Goal: Check status: Check status

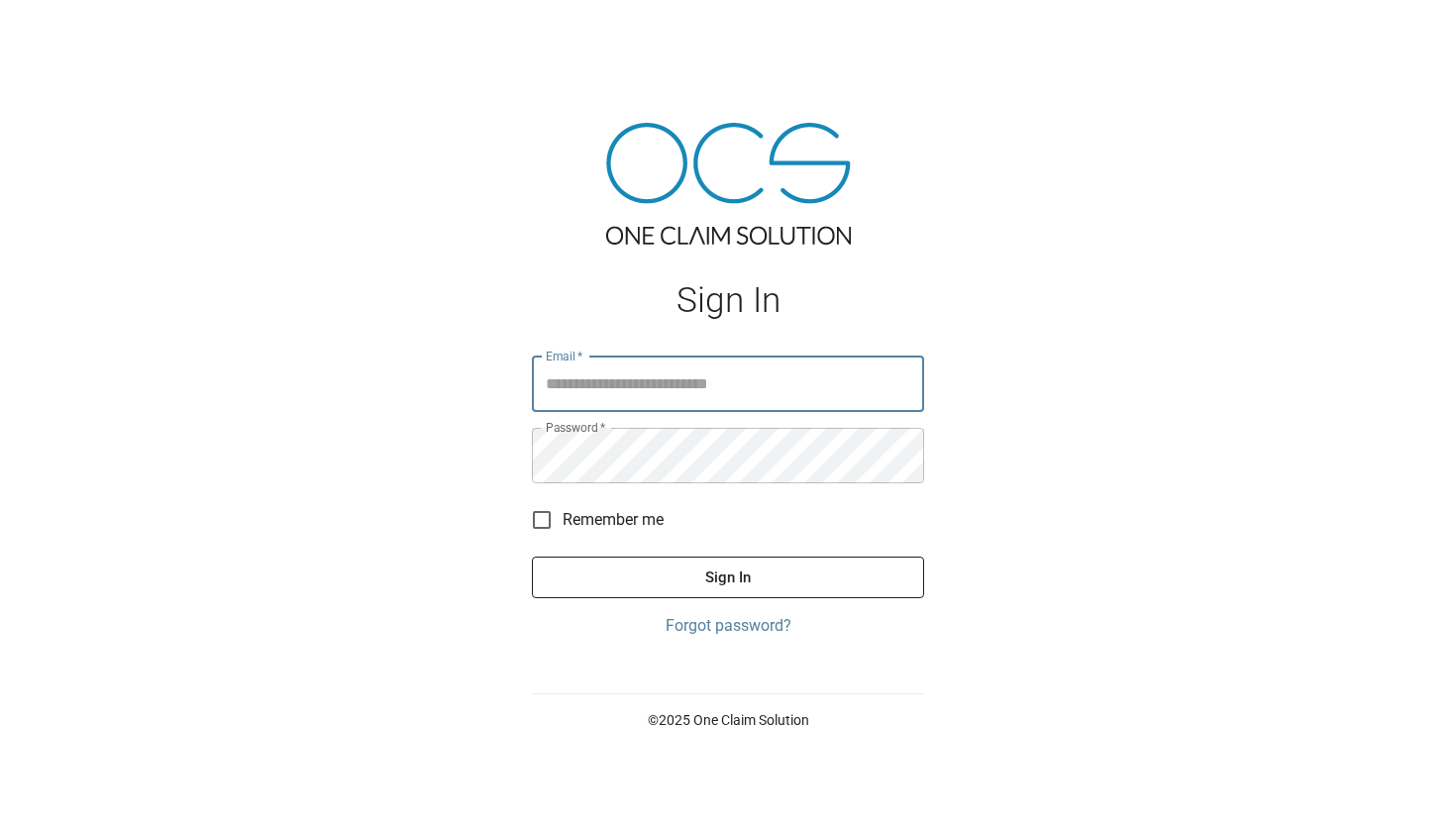
type input "**********"
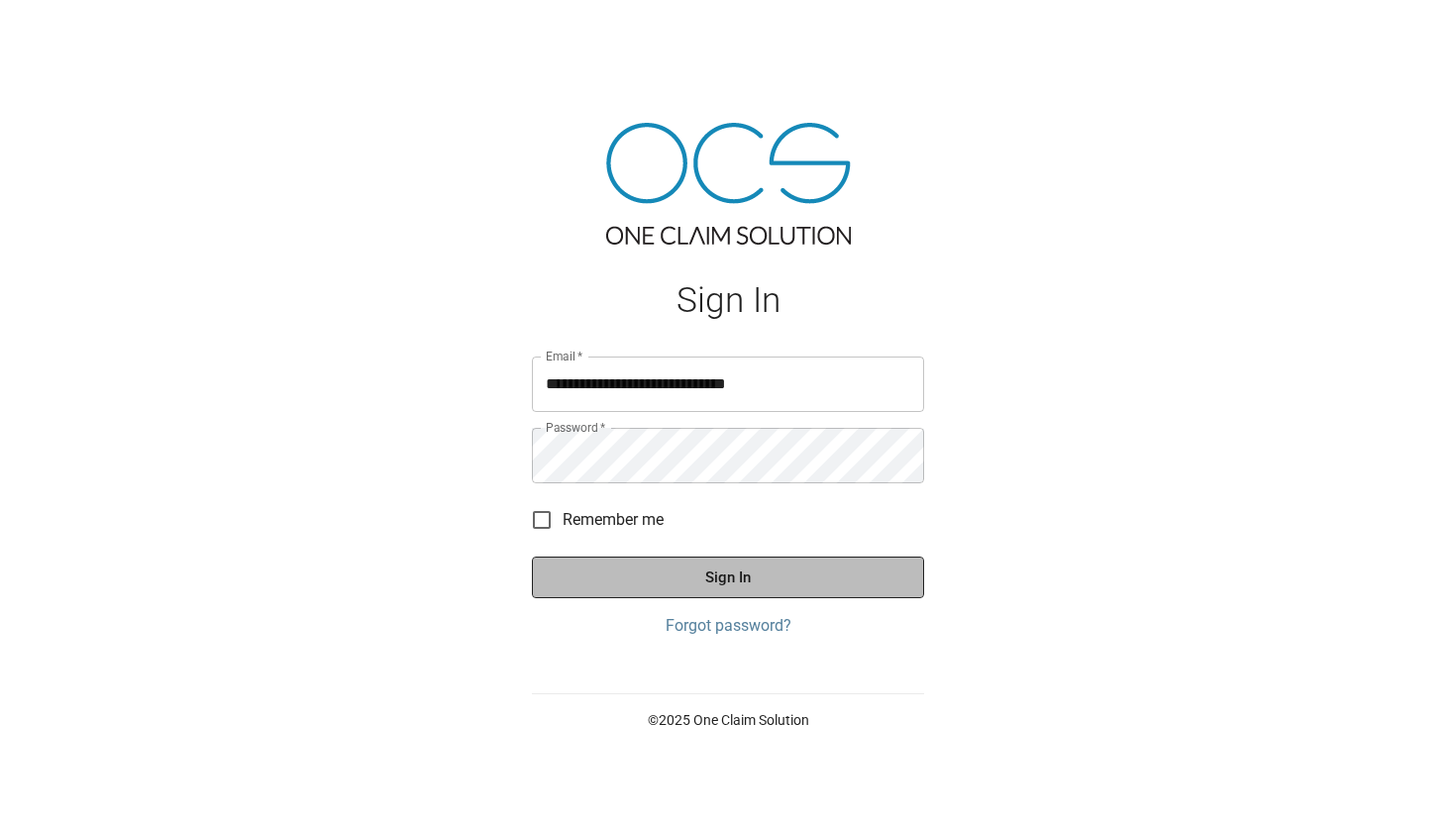
click at [720, 566] on button "Sign In" at bounding box center [727, 577] width 392 height 42
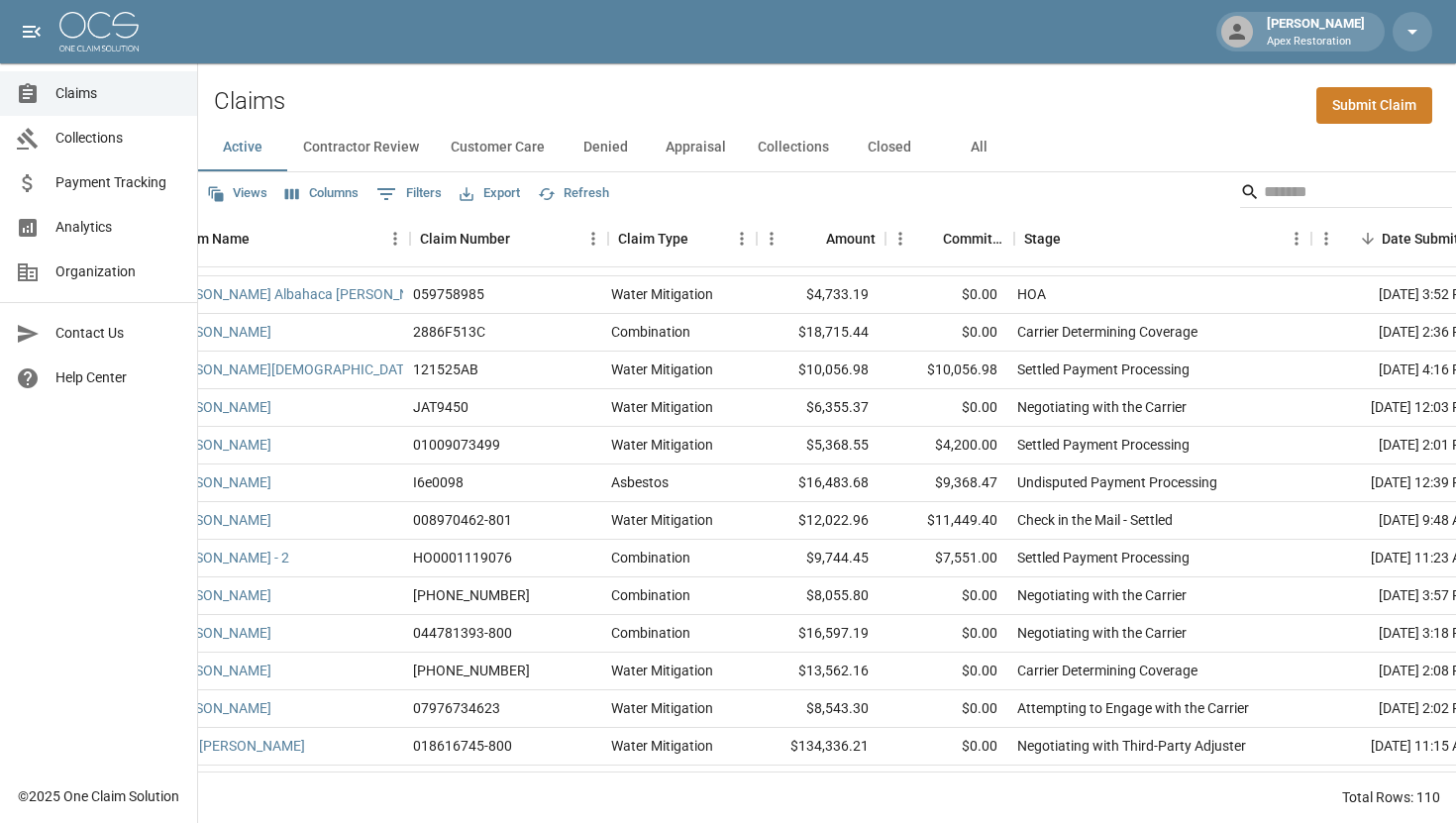
scroll to position [2662, 36]
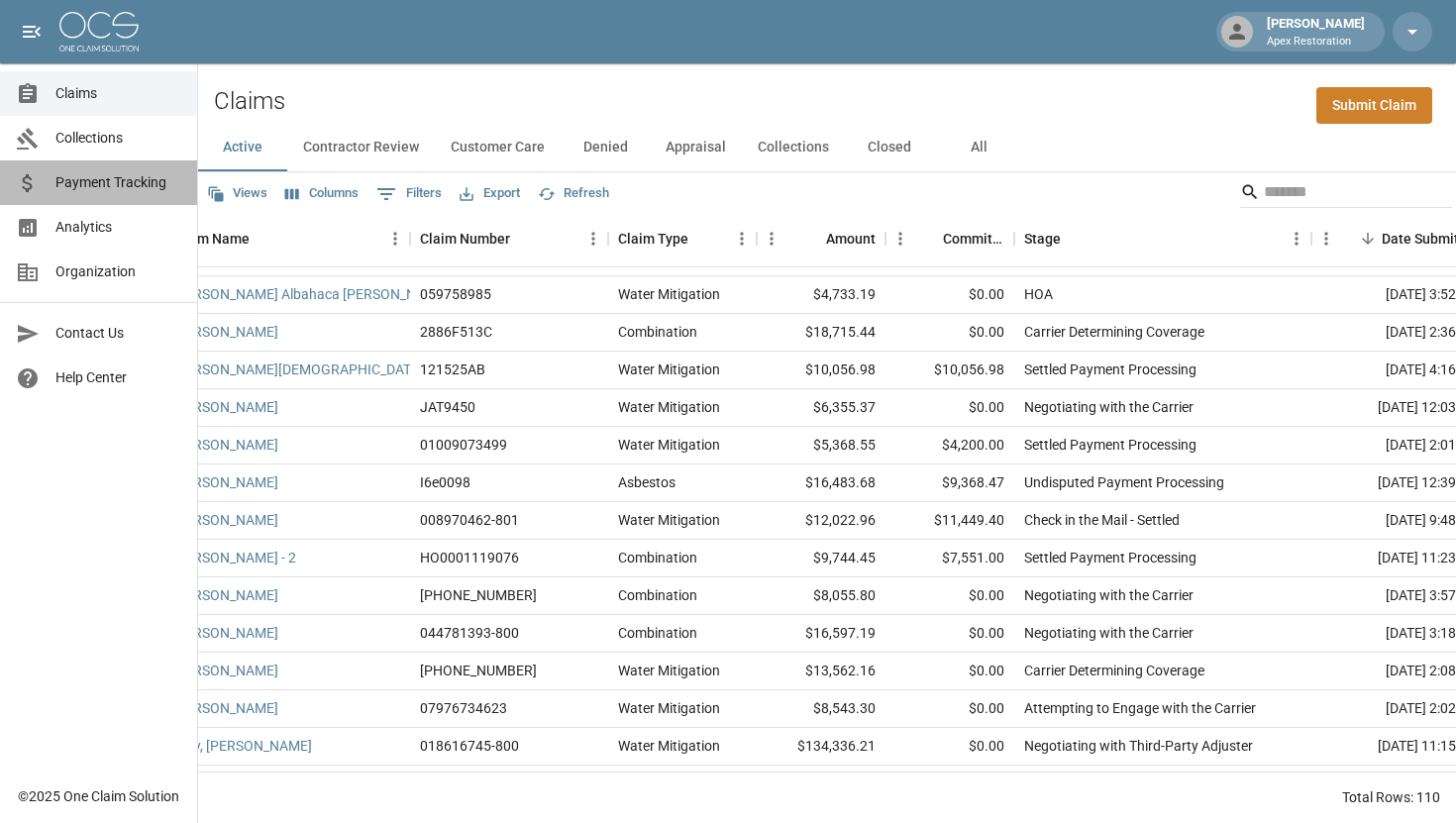
click at [104, 185] on span "Payment Tracking" at bounding box center [118, 182] width 126 height 21
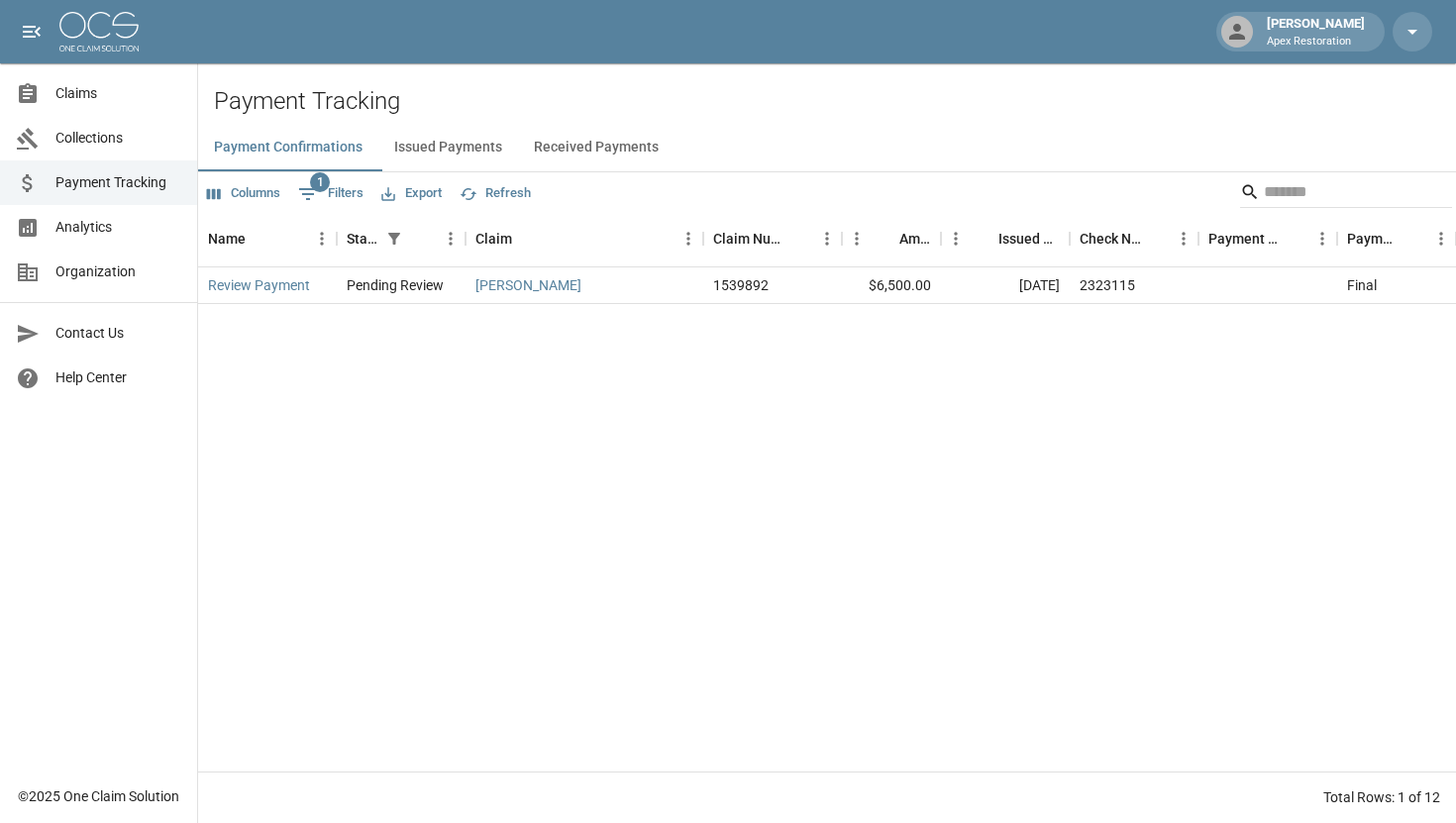
click at [610, 152] on button "Received Payments" at bounding box center [596, 148] width 157 height 48
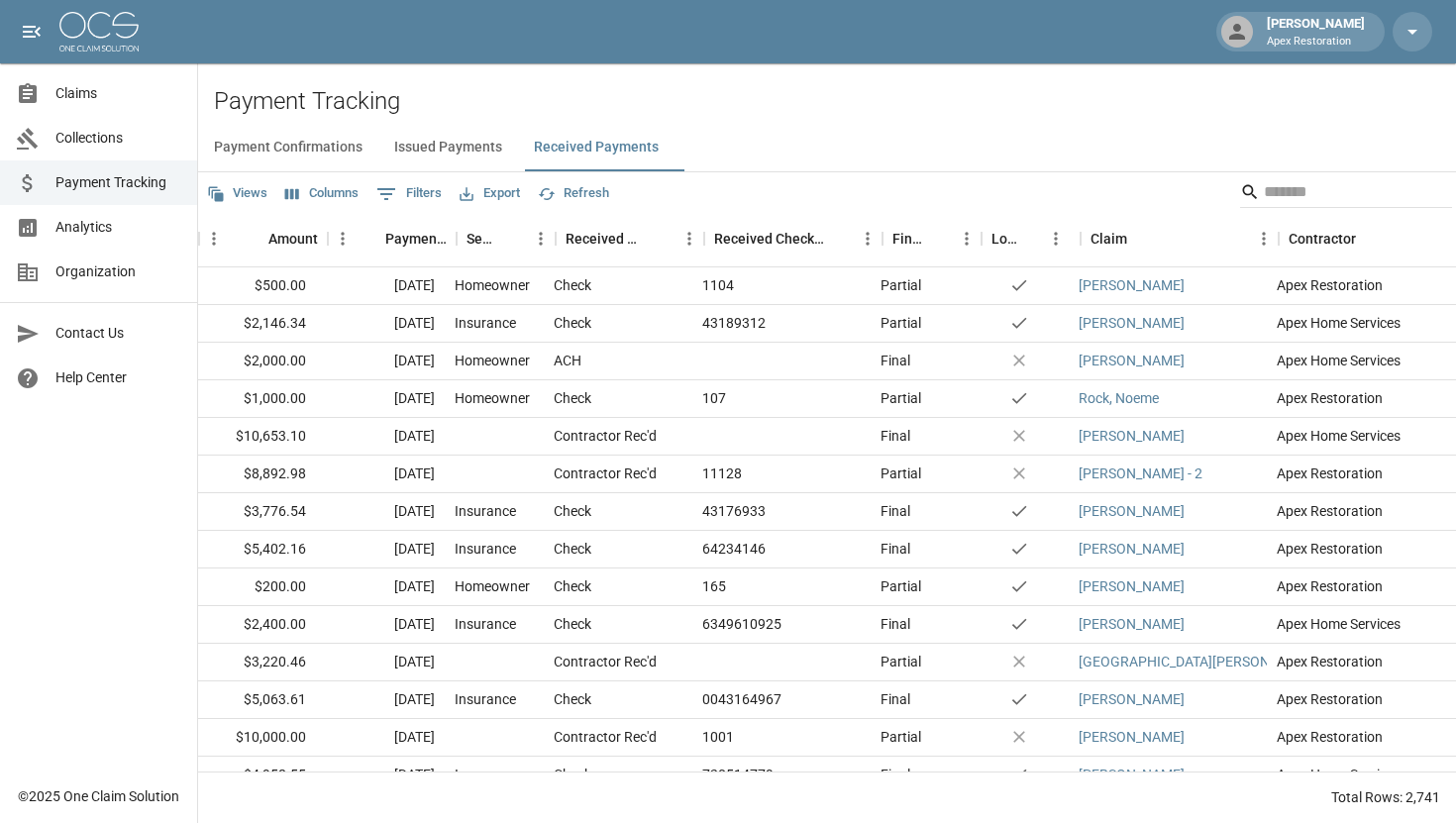
scroll to position [0, 182]
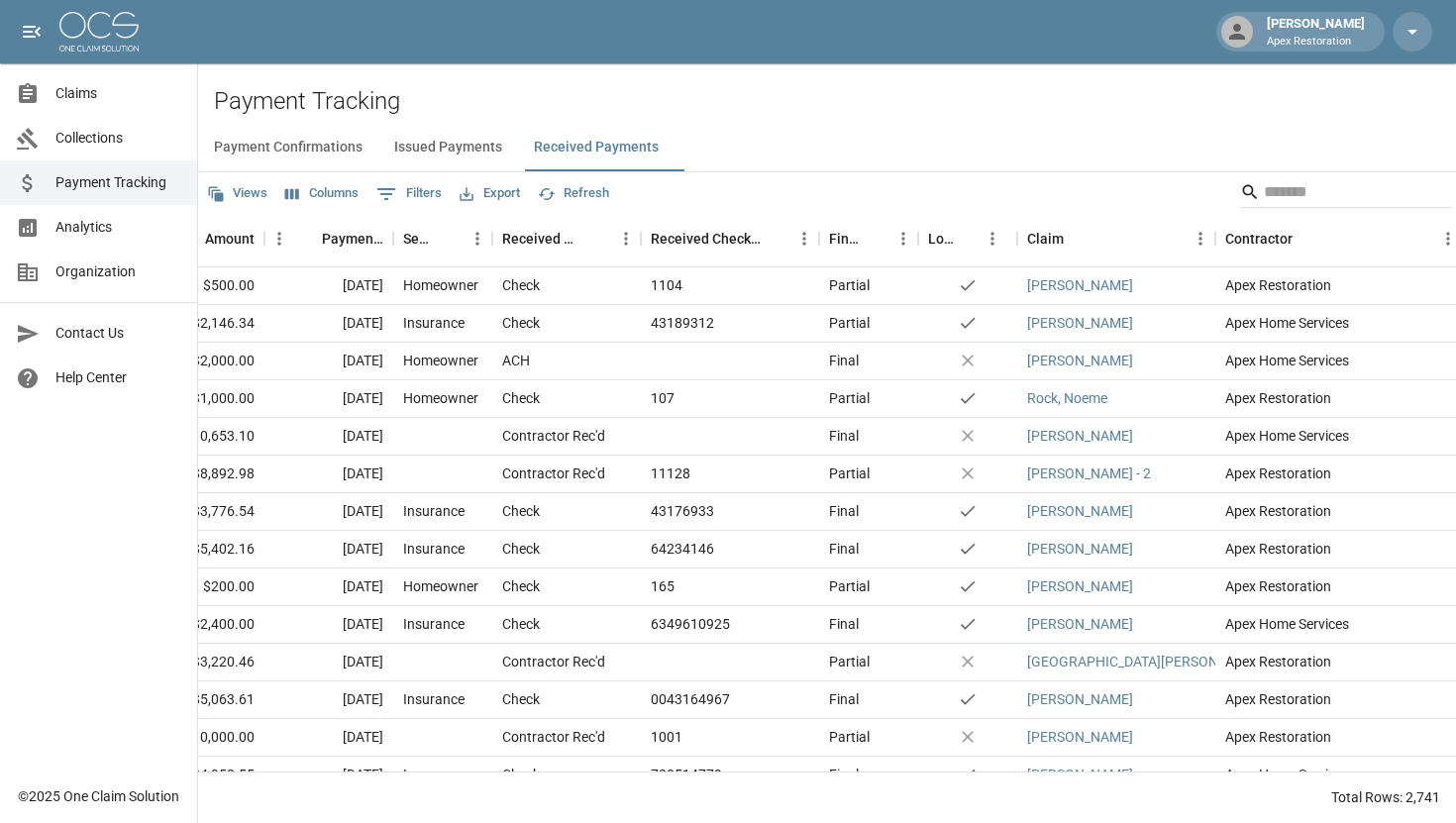
click at [466, 155] on button "Issued Payments" at bounding box center [447, 148] width 140 height 48
